Goal: Check status: Check status

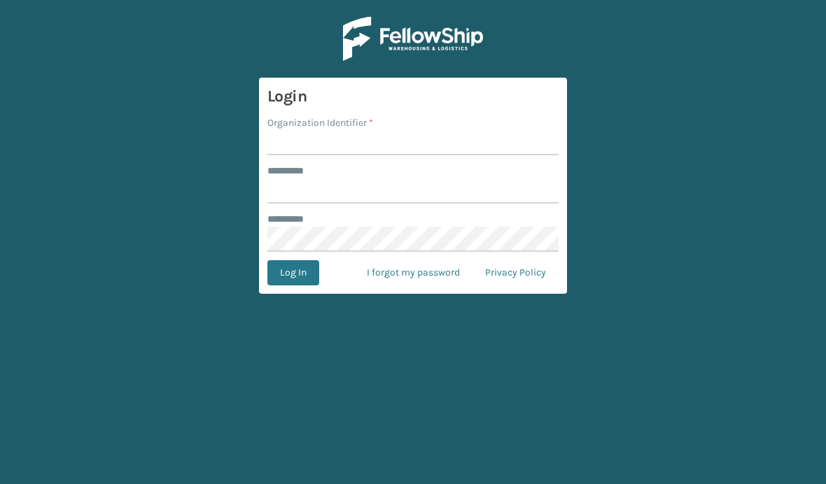
click at [437, 130] on input "Organization Identifier *" at bounding box center [412, 142] width 291 height 25
click at [419, 144] on input "Organization Identifier *" at bounding box center [412, 142] width 291 height 25
click at [314, 143] on input "Organization Identifier *" at bounding box center [412, 142] width 291 height 25
click at [293, 144] on input "Organization Identifier *" at bounding box center [412, 142] width 291 height 25
click at [307, 147] on input "Organization Identifier *" at bounding box center [412, 142] width 291 height 25
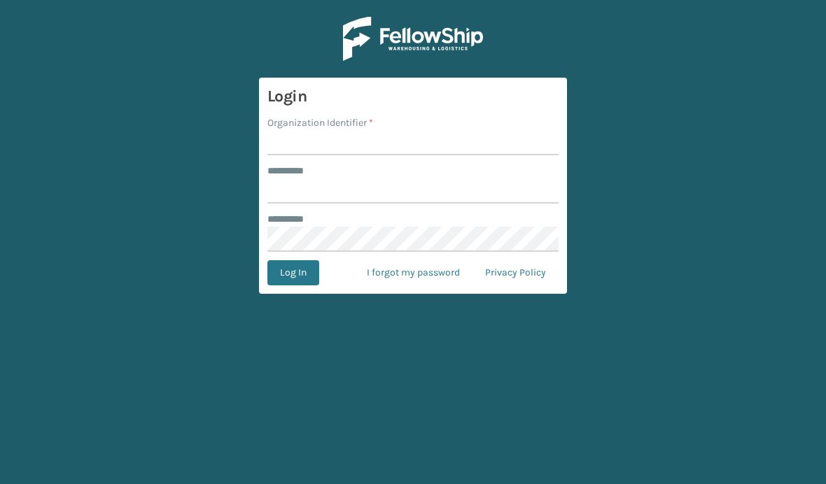
click at [350, 191] on input "******** *" at bounding box center [412, 191] width 291 height 25
type input "******"
click at [386, 151] on input "Organization Identifier *" at bounding box center [412, 142] width 291 height 25
type input "Brightech"
click at [300, 272] on button "Log In" at bounding box center [293, 272] width 52 height 25
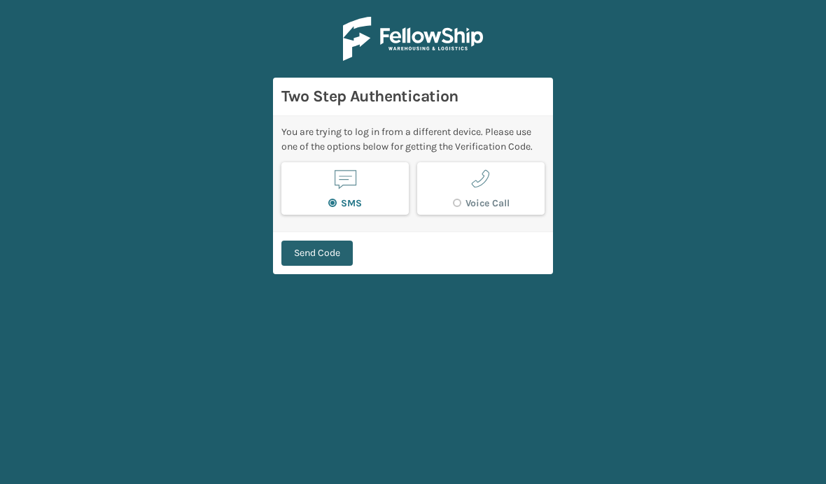
click at [296, 257] on button "Send Code" at bounding box center [316, 253] width 71 height 25
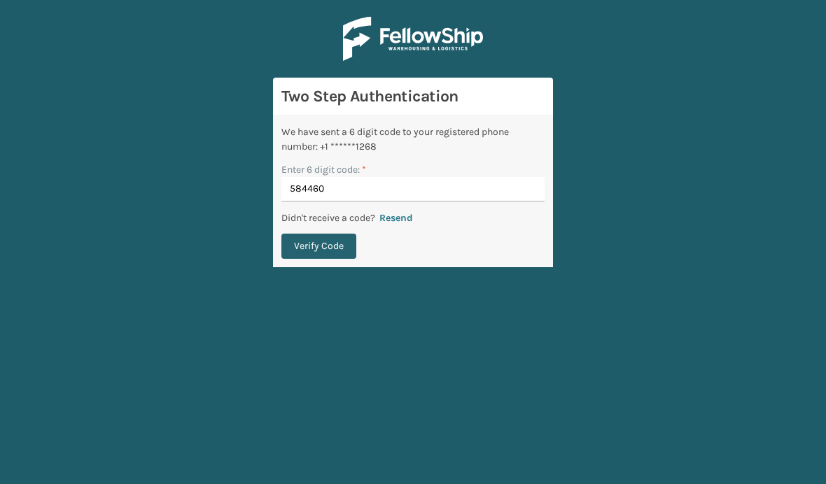
type input "584460"
click at [323, 242] on button "Verify Code" at bounding box center [318, 246] width 75 height 25
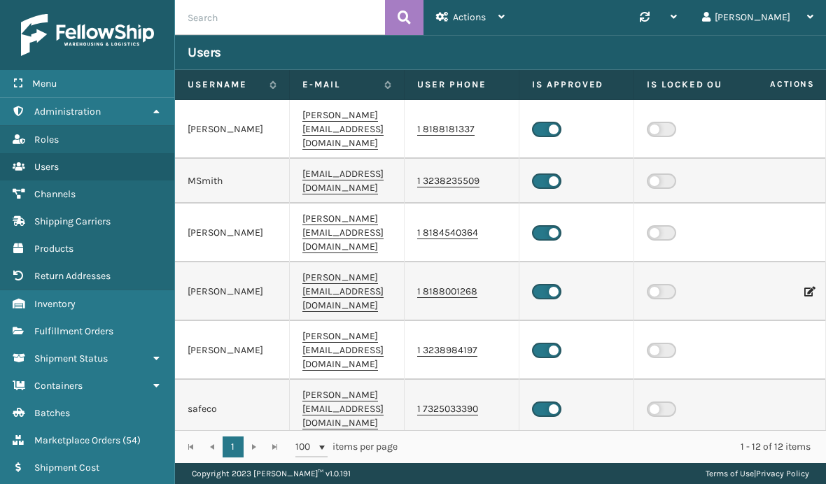
click at [230, 22] on input "text" at bounding box center [280, 17] width 210 height 35
click at [207, 15] on input "text" at bounding box center [280, 17] width 210 height 35
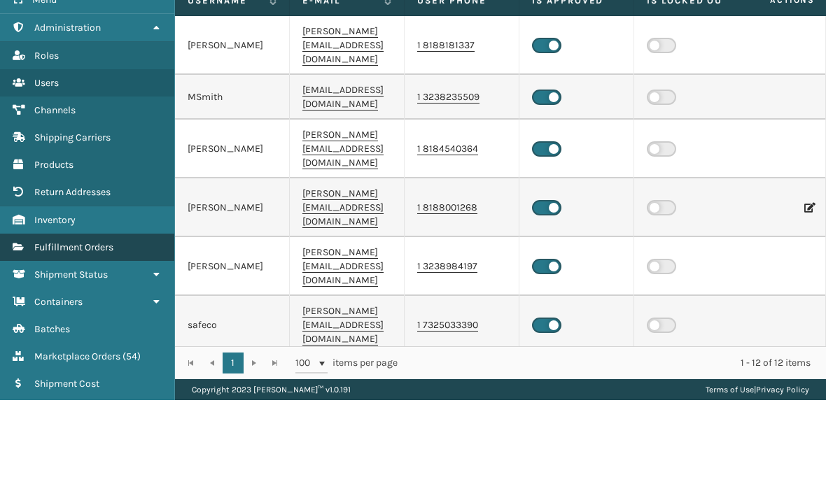
click at [57, 326] on span "Fulfillment Orders" at bounding box center [73, 332] width 79 height 12
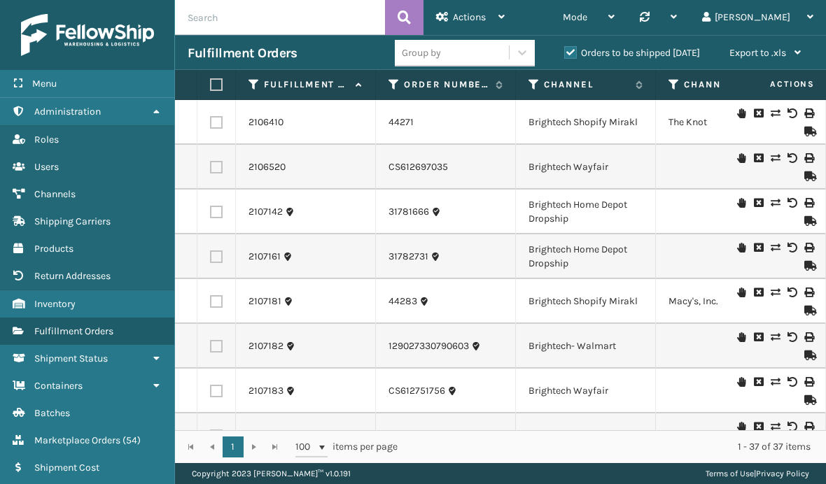
click at [216, 15] on input "text" at bounding box center [280, 17] width 210 height 35
click at [208, 15] on input "text" at bounding box center [280, 17] width 210 height 35
paste input "4643053936-A"
type input "4643053936-A"
click at [396, 14] on button at bounding box center [404, 17] width 39 height 35
